Goal: Information Seeking & Learning: Learn about a topic

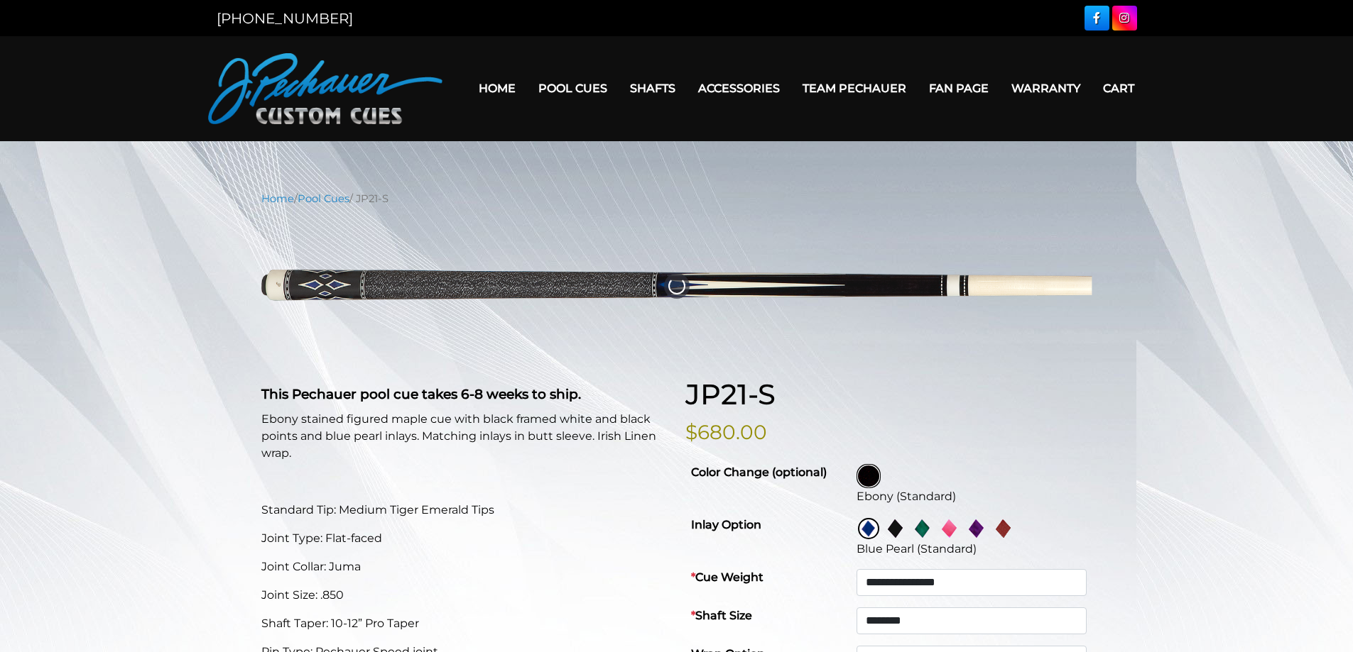
select select "********"
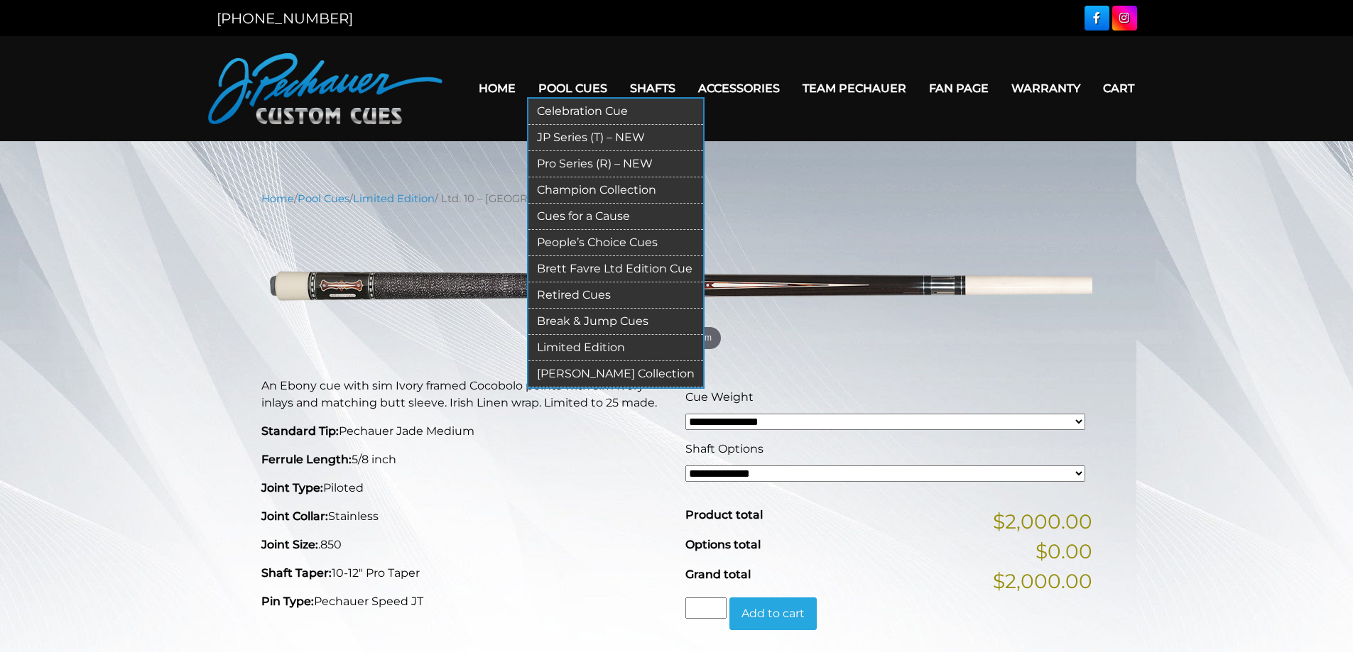
click at [561, 77] on link "Pool Cues" at bounding box center [573, 88] width 92 height 36
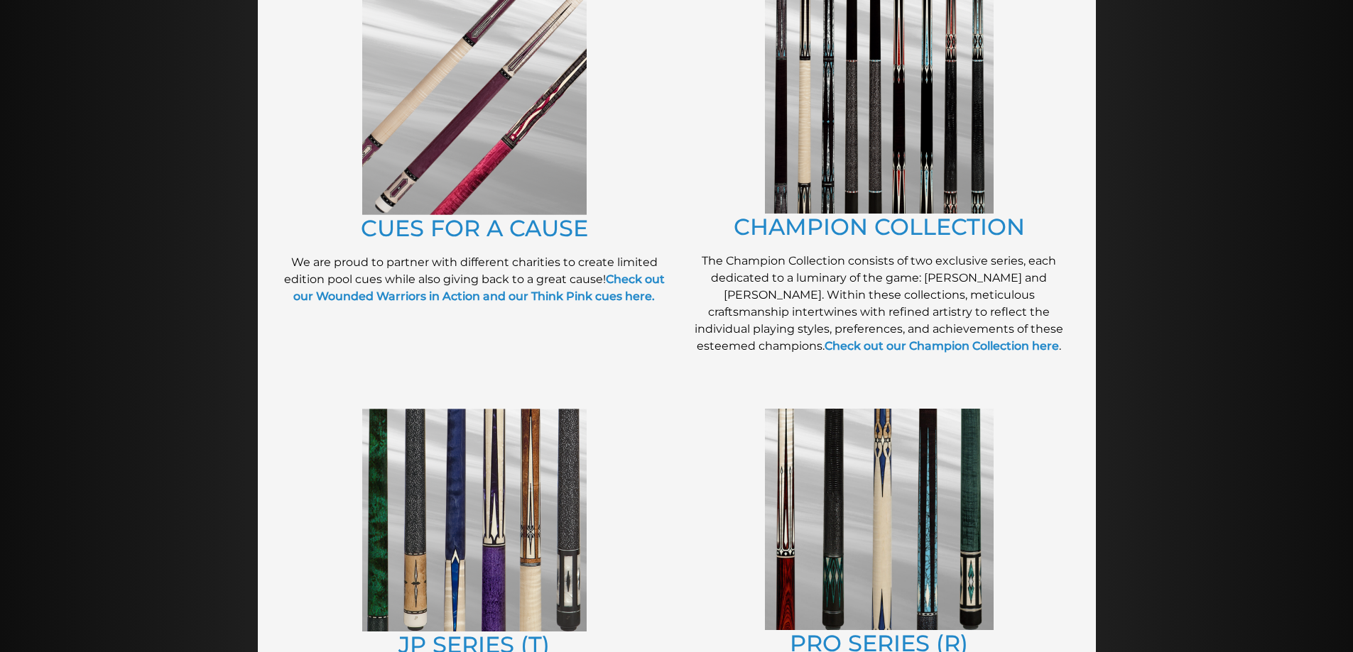
scroll to position [367, 0]
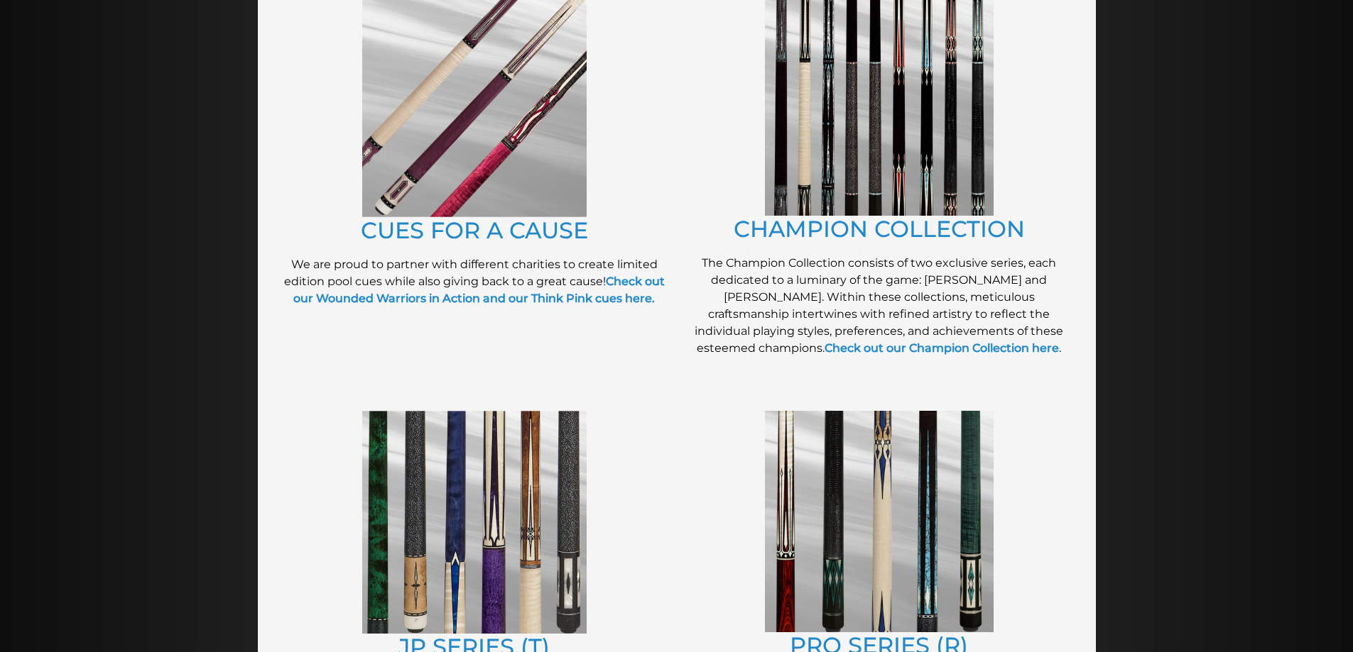
click at [398, 180] on img at bounding box center [474, 105] width 224 height 223
click at [825, 111] on img at bounding box center [879, 105] width 229 height 222
click at [539, 441] on img at bounding box center [474, 522] width 224 height 223
click at [878, 460] on img at bounding box center [879, 522] width 229 height 222
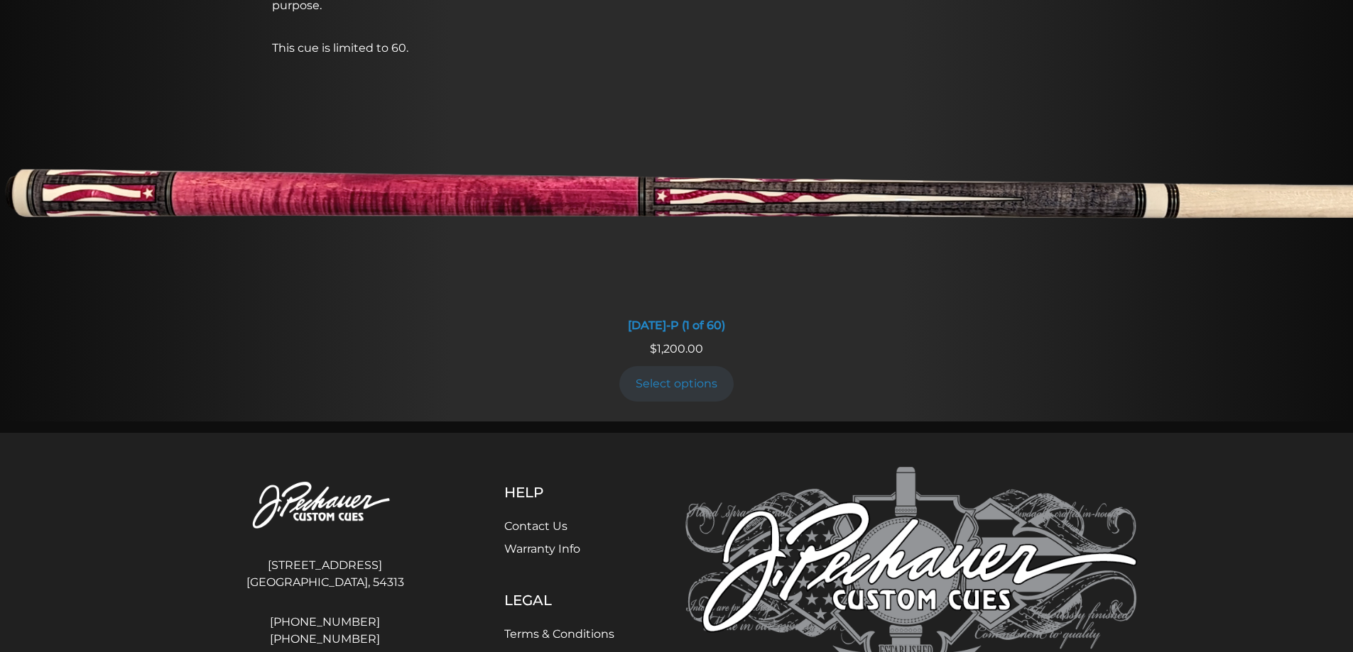
scroll to position [1340, 0]
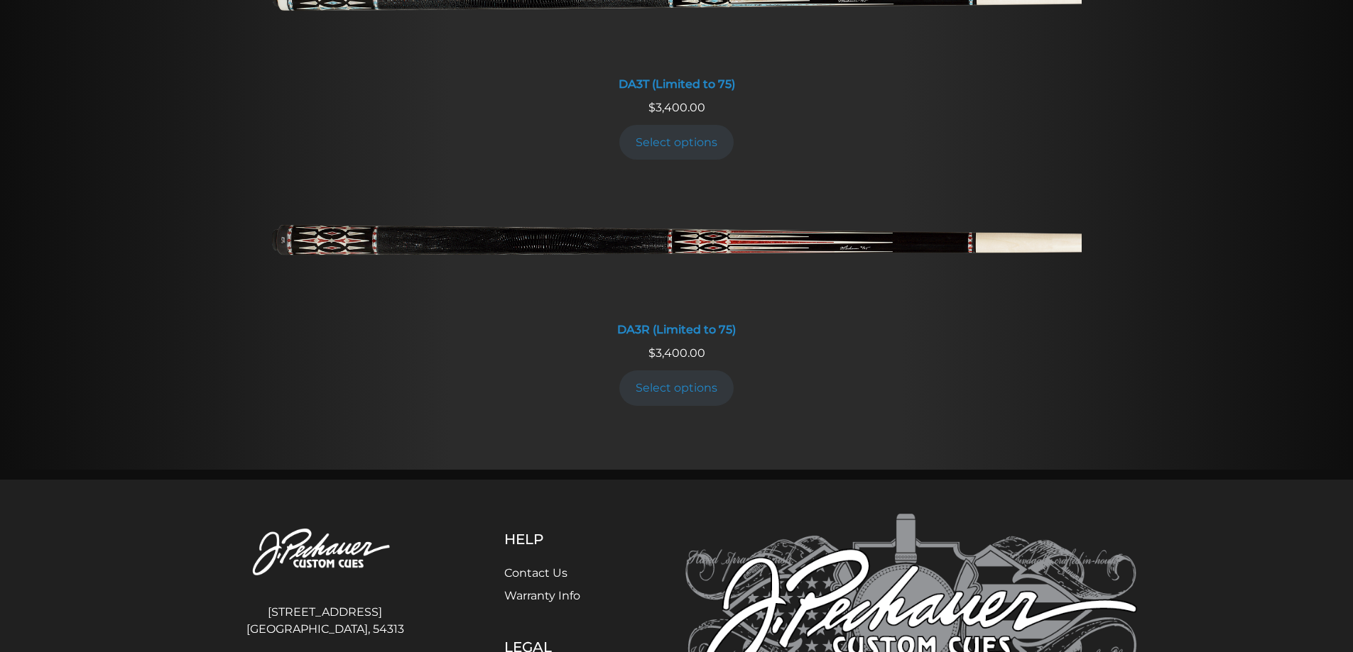
scroll to position [2790, 0]
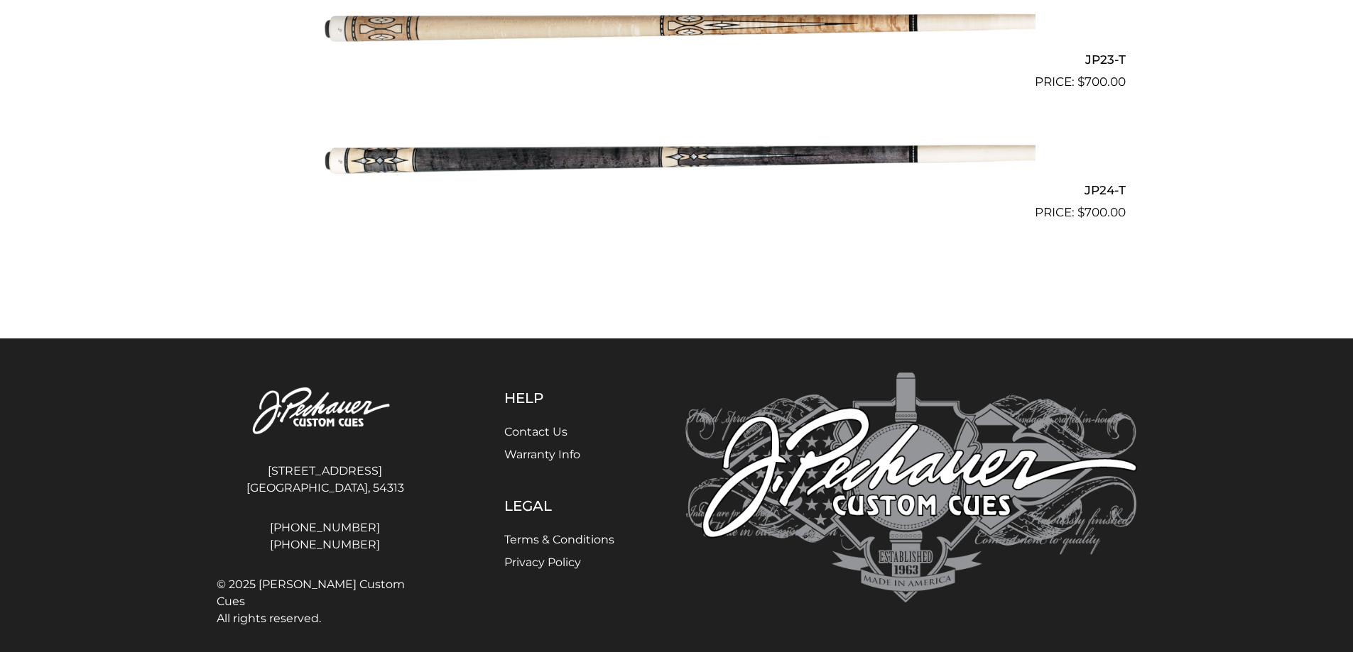
scroll to position [3382, 0]
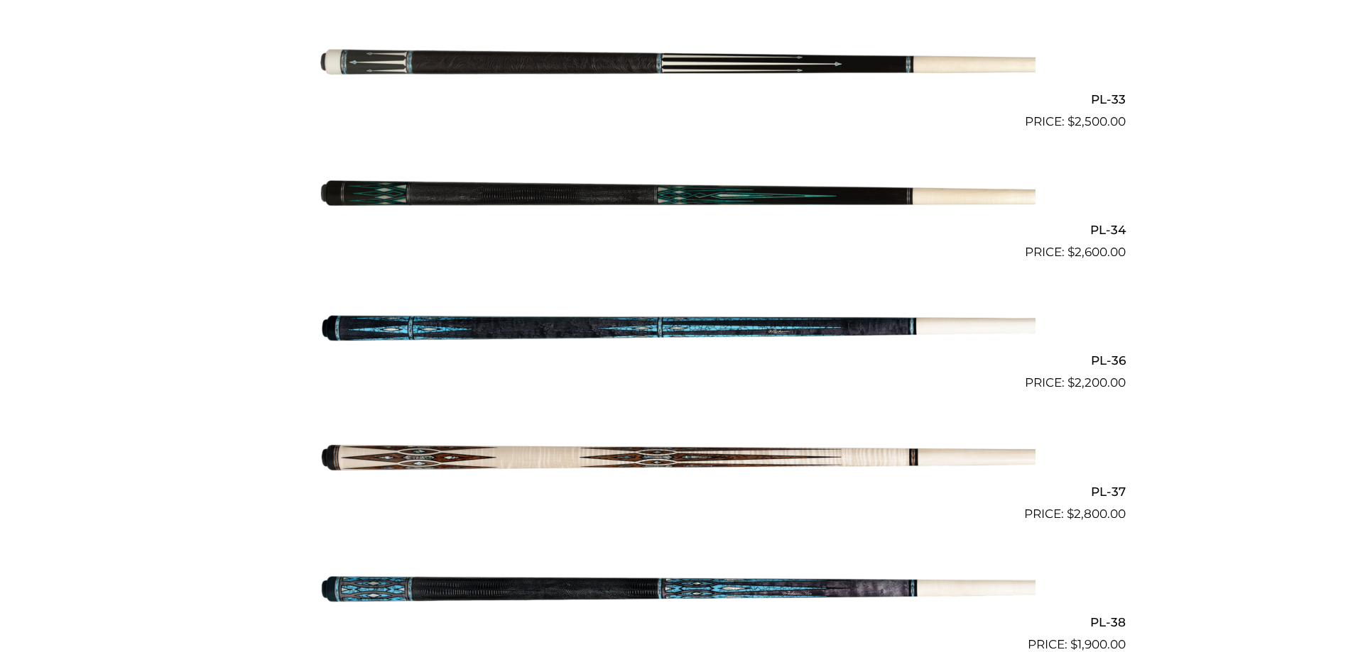
scroll to position [3583, 0]
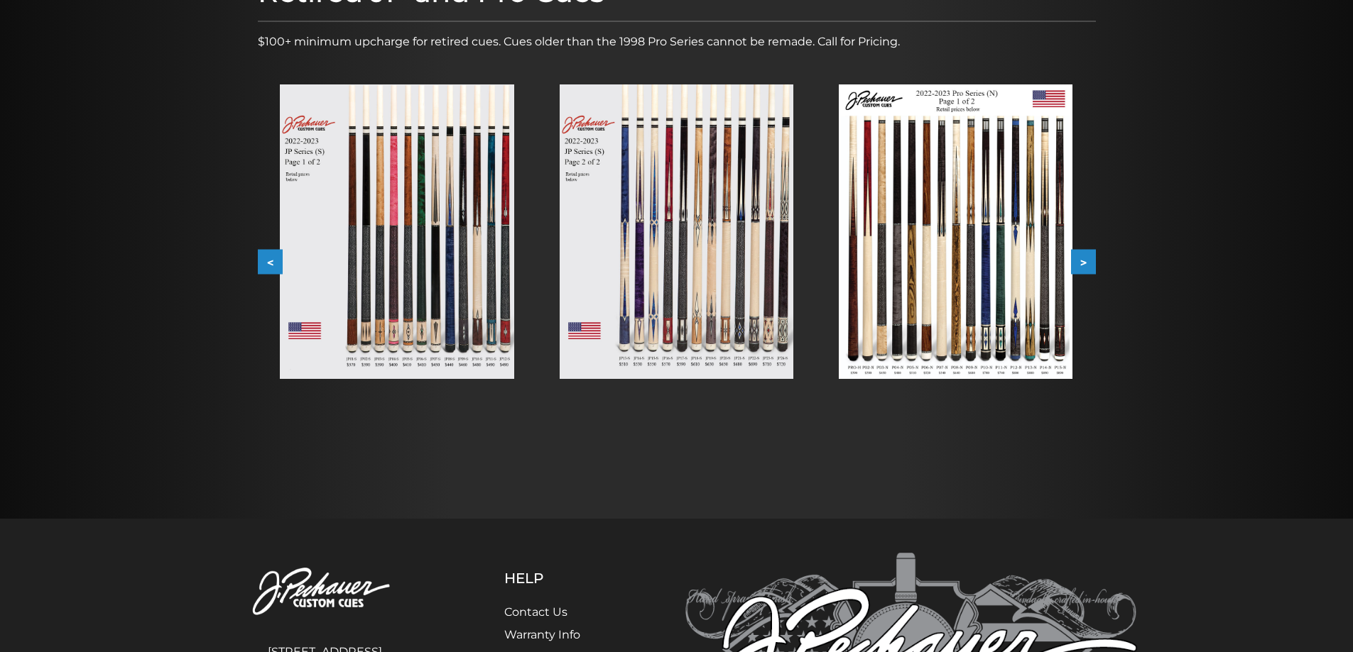
scroll to position [224, 0]
